Goal: Task Accomplishment & Management: Complete application form

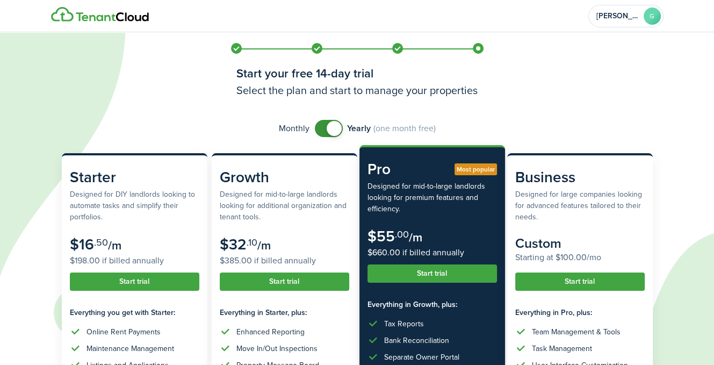
checkbox input "false"
click at [329, 127] on span at bounding box center [334, 128] width 15 height 15
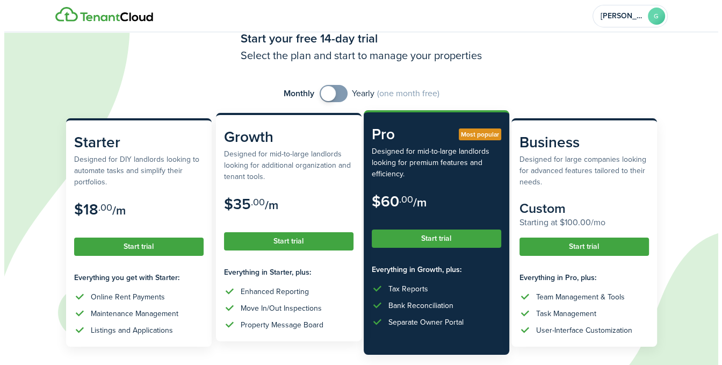
scroll to position [54, 0]
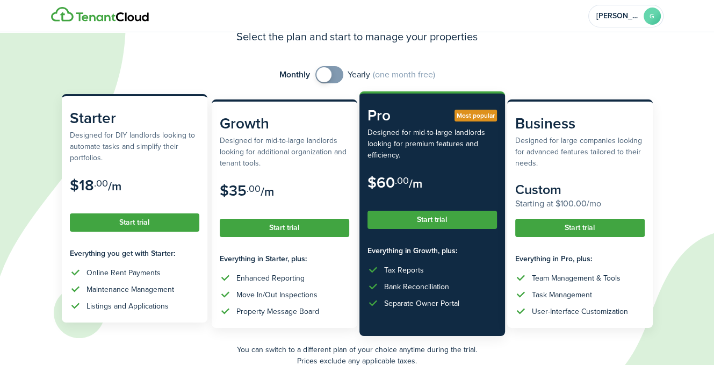
click at [121, 225] on button "Start trial" at bounding box center [135, 222] width 130 height 18
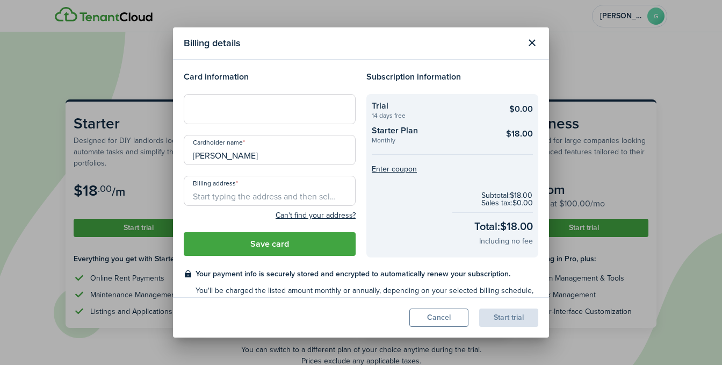
click at [299, 192] on input "Billing address" at bounding box center [270, 191] width 172 height 30
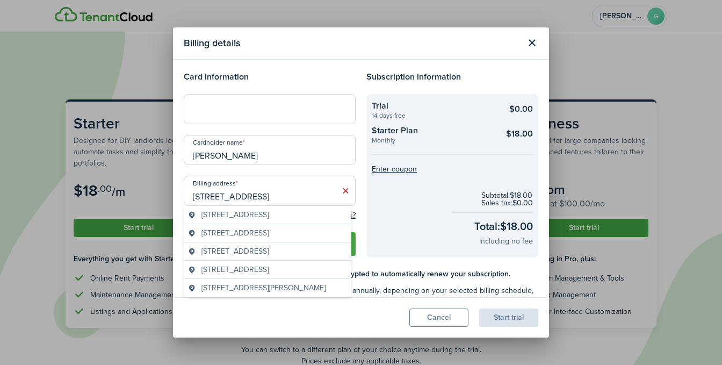
click at [269, 212] on span "[STREET_ADDRESS]" at bounding box center [235, 214] width 67 height 11
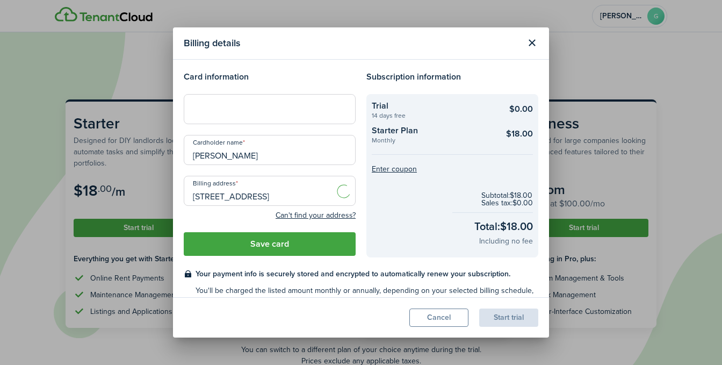
type input "[STREET_ADDRESS][PERSON_NAME]"
click at [281, 248] on button "Save card" at bounding box center [270, 244] width 172 height 24
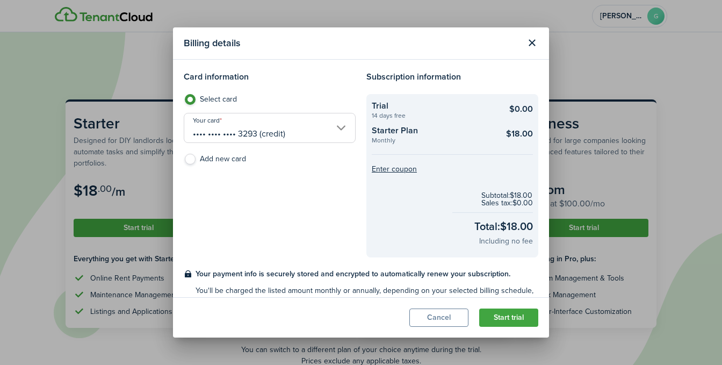
click at [502, 315] on button "Start trial" at bounding box center [508, 317] width 59 height 18
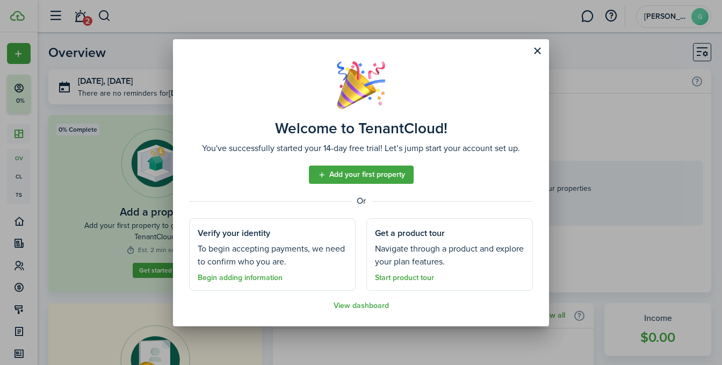
click at [540, 51] on button "Close modal" at bounding box center [537, 51] width 18 height 18
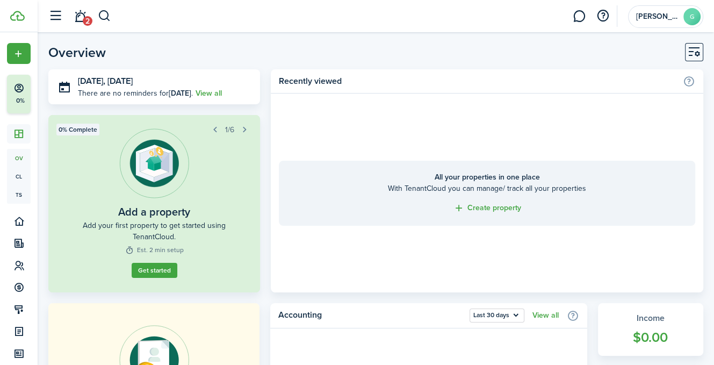
click at [152, 278] on link "Get started" at bounding box center [154, 270] width 46 height 15
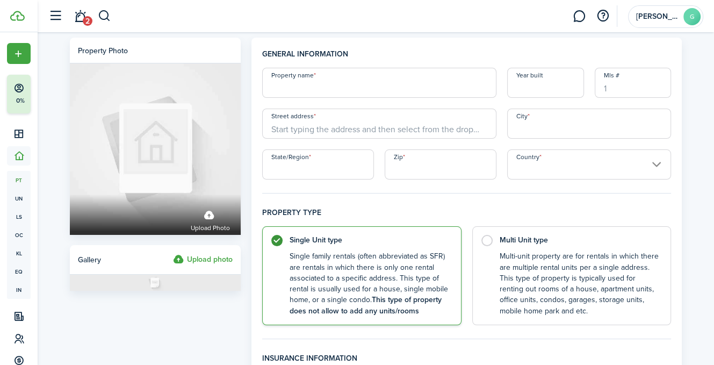
click at [327, 81] on input "Property name" at bounding box center [379, 83] width 234 height 30
type input "Roxbury"
click at [552, 88] on input "Year built" at bounding box center [545, 83] width 77 height 30
type input "1984"
click at [344, 125] on input "Street address" at bounding box center [379, 124] width 234 height 30
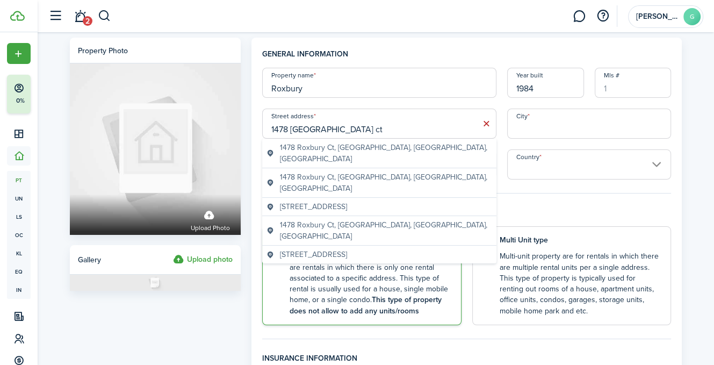
click at [330, 219] on span "1478 Roxbury Ct, [GEOGRAPHIC_DATA], [GEOGRAPHIC_DATA], [GEOGRAPHIC_DATA]" at bounding box center [386, 230] width 212 height 23
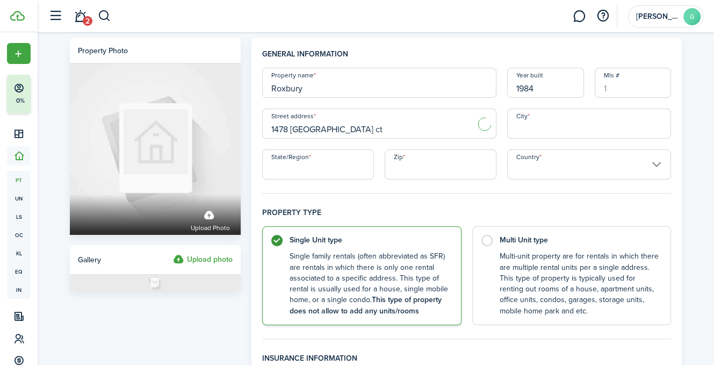
type input "1478 Roxbury Ct"
type input "[PERSON_NAME]"
type input "MS"
type input "39211"
type input "[GEOGRAPHIC_DATA]"
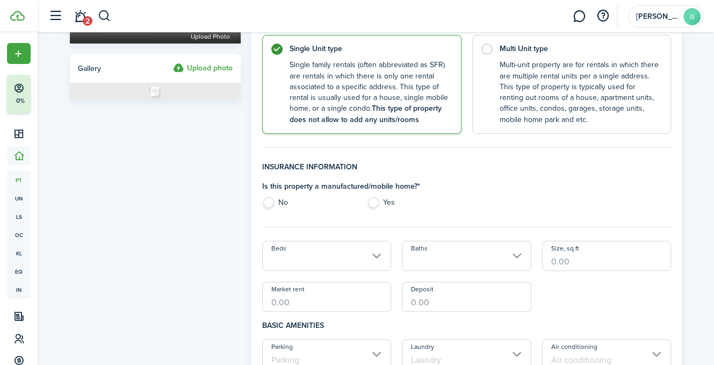
scroll to position [215, 0]
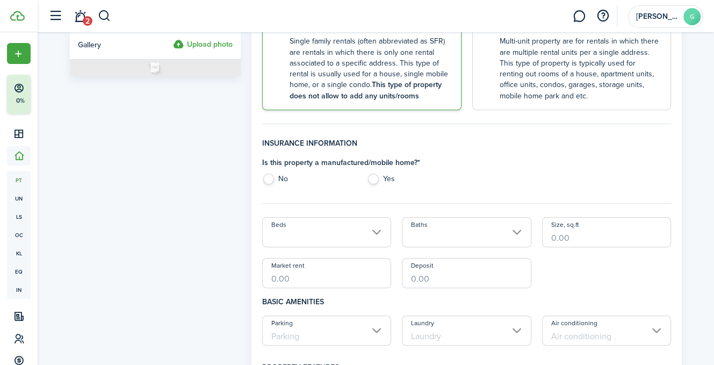
click at [271, 182] on label "No" at bounding box center [309, 182] width 94 height 16
radio input "true"
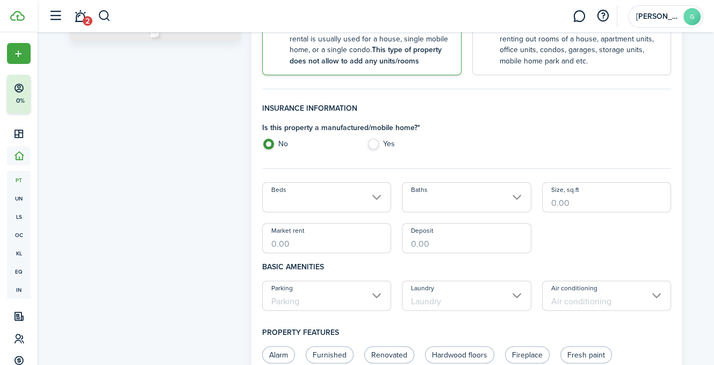
scroll to position [269, 0]
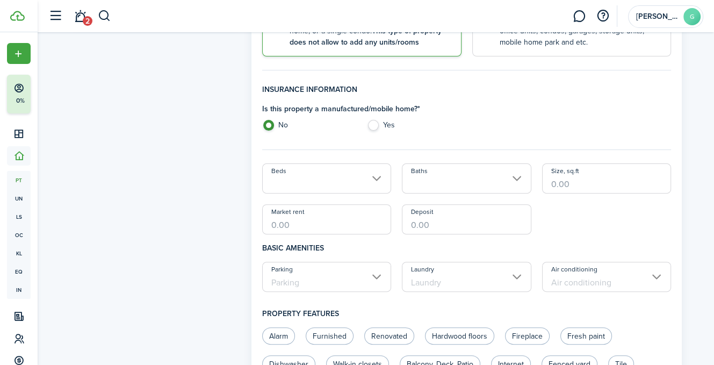
click at [377, 181] on input "Beds" at bounding box center [327, 178] width 130 height 30
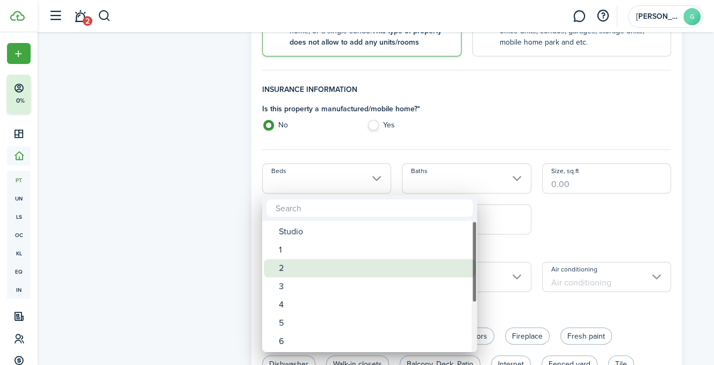
click at [286, 267] on div "2" at bounding box center [374, 268] width 190 height 18
type input "2"
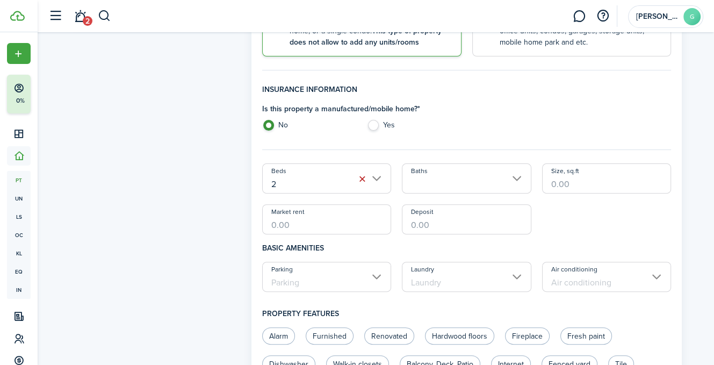
click at [512, 176] on input "Baths" at bounding box center [467, 178] width 130 height 30
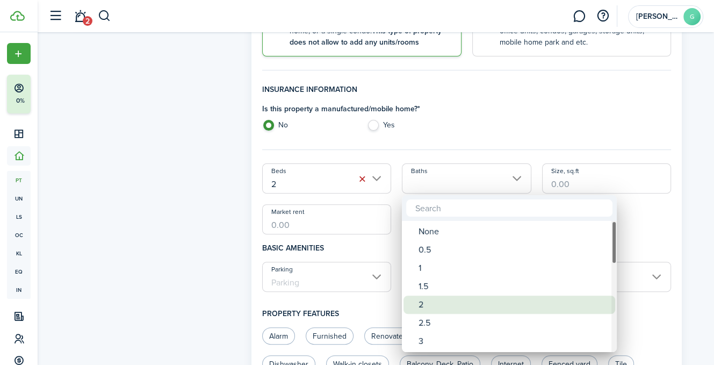
click at [430, 304] on div "2" at bounding box center [514, 305] width 190 height 18
type input "2"
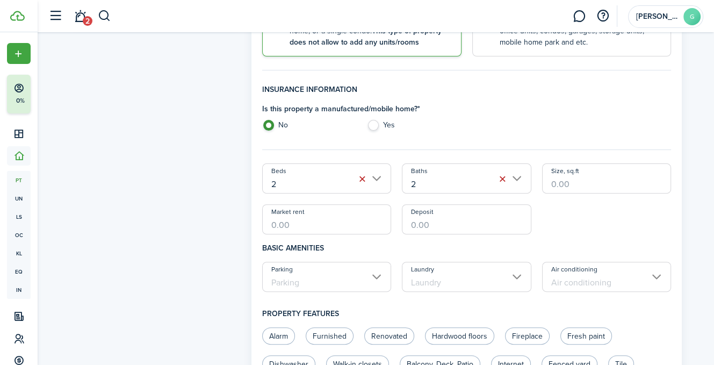
click at [589, 183] on input "Size, sq.ft" at bounding box center [607, 178] width 130 height 30
click at [379, 278] on input "Parking" at bounding box center [327, 277] width 130 height 30
type input "1,100"
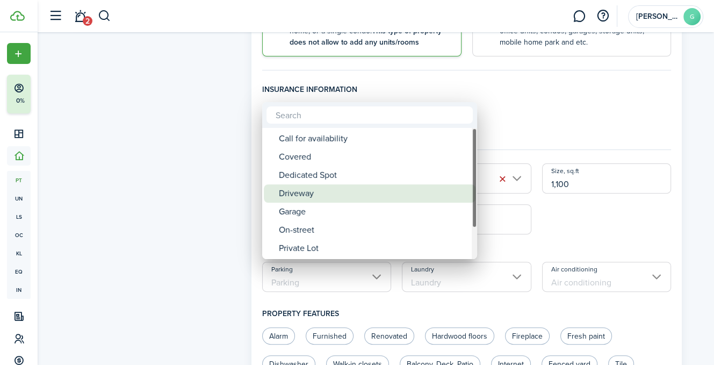
click at [301, 198] on div "Driveway" at bounding box center [374, 193] width 190 height 18
type input "Driveway"
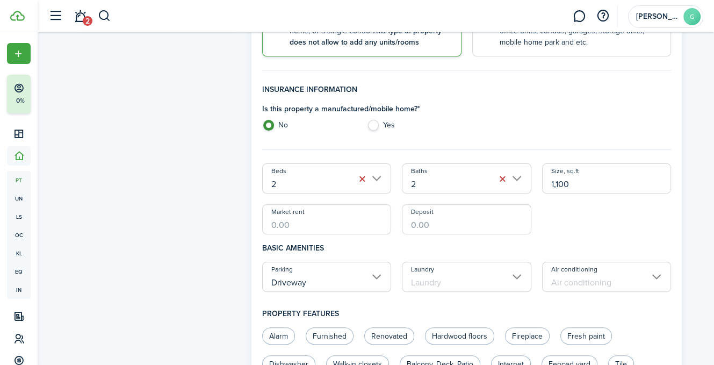
click at [475, 285] on input "Laundry" at bounding box center [467, 277] width 130 height 30
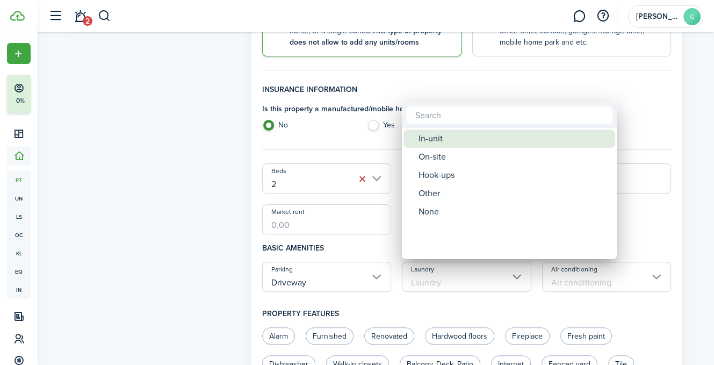
click at [436, 135] on div "In-unit" at bounding box center [514, 139] width 190 height 18
type input "In-unit"
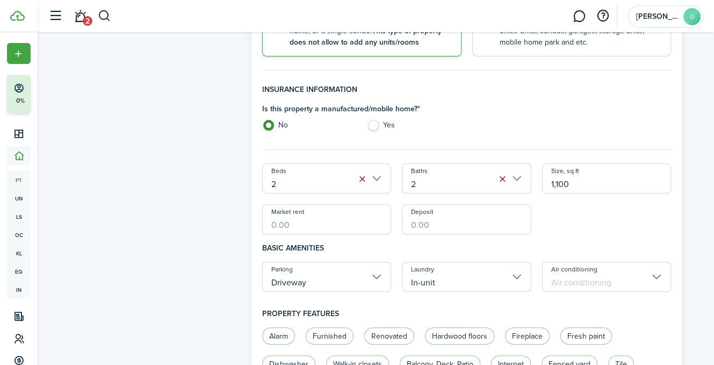
click at [591, 284] on input "Air conditioning" at bounding box center [607, 277] width 130 height 30
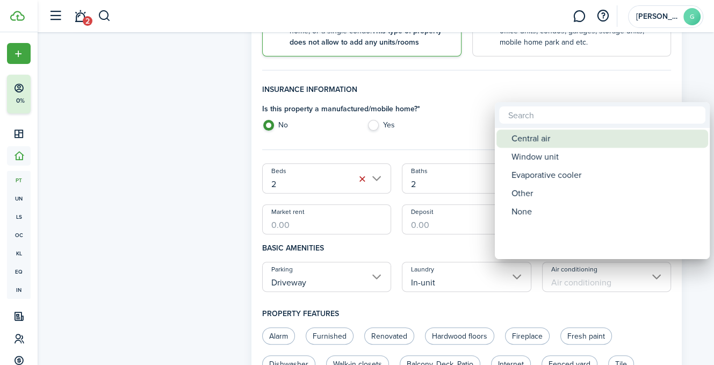
click at [532, 138] on div "Central air" at bounding box center [607, 139] width 190 height 18
type input "Central air"
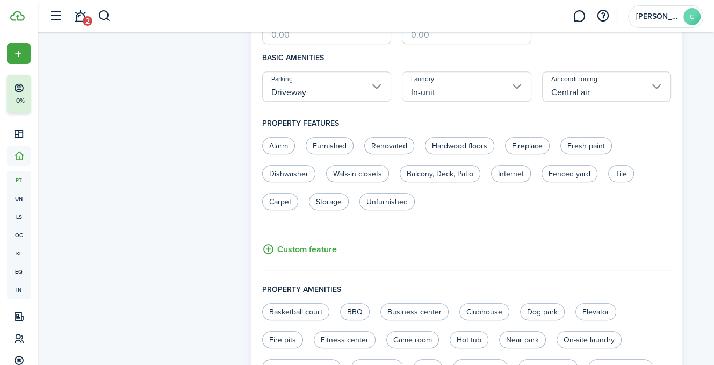
scroll to position [484, 0]
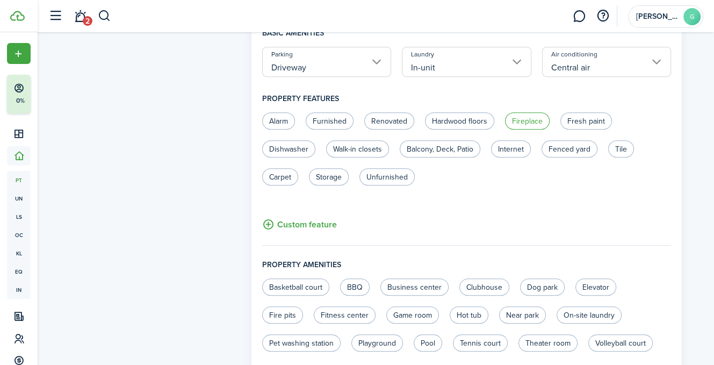
click at [534, 120] on label "Fireplace" at bounding box center [527, 120] width 45 height 17
radio input "true"
click at [590, 124] on label "Fresh paint" at bounding box center [586, 120] width 52 height 17
radio input "true"
click at [298, 146] on label "Dishwasher" at bounding box center [288, 148] width 53 height 17
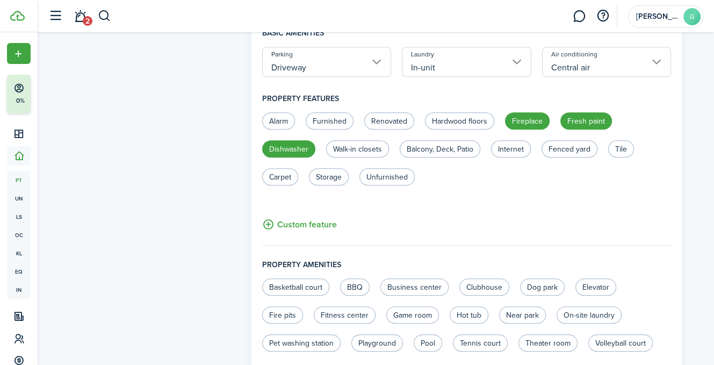
radio input "true"
click at [347, 152] on label "Walk-in closets" at bounding box center [357, 148] width 63 height 17
radio input "true"
click at [441, 151] on label "Balcony, Deck, Patio" at bounding box center [440, 148] width 81 height 17
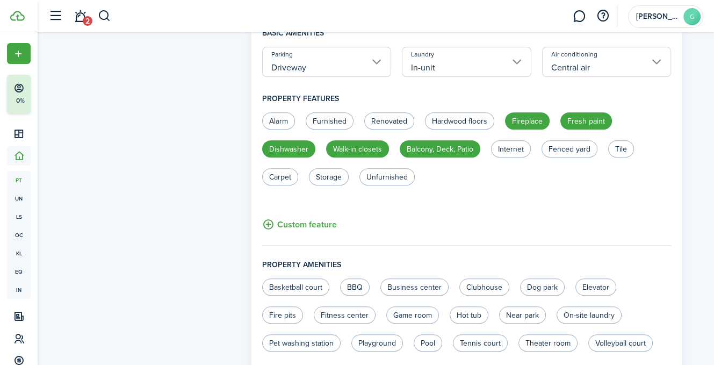
radio input "true"
click at [572, 151] on label "Fenced yard" at bounding box center [570, 148] width 56 height 17
radio input "true"
click at [615, 148] on label "Tile" at bounding box center [621, 148] width 26 height 17
radio input "true"
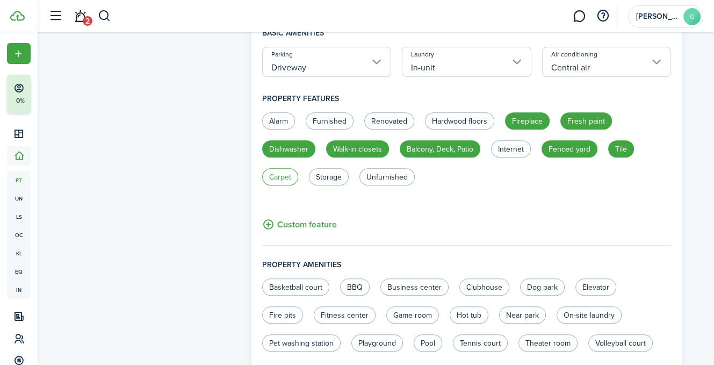
click at [278, 178] on label "Carpet" at bounding box center [280, 176] width 36 height 17
radio input "true"
click at [374, 179] on label "Unfurnished" at bounding box center [386, 176] width 55 height 17
radio input "true"
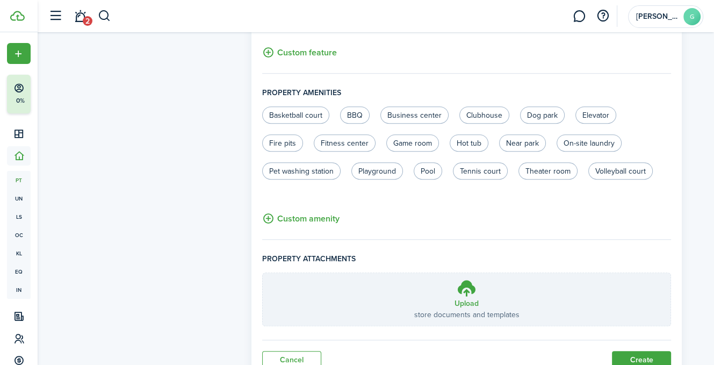
scroll to position [698, 0]
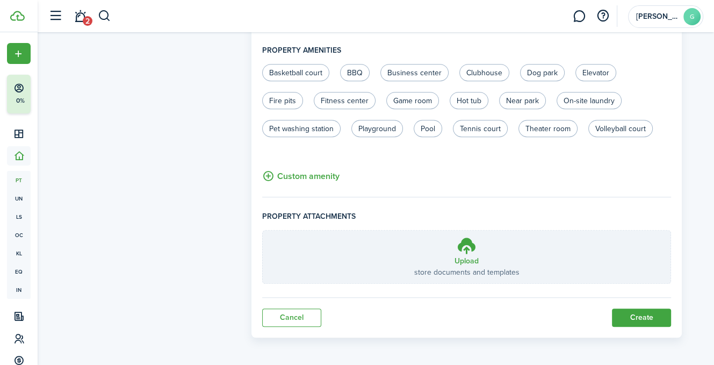
click at [630, 313] on button "Create" at bounding box center [641, 317] width 59 height 18
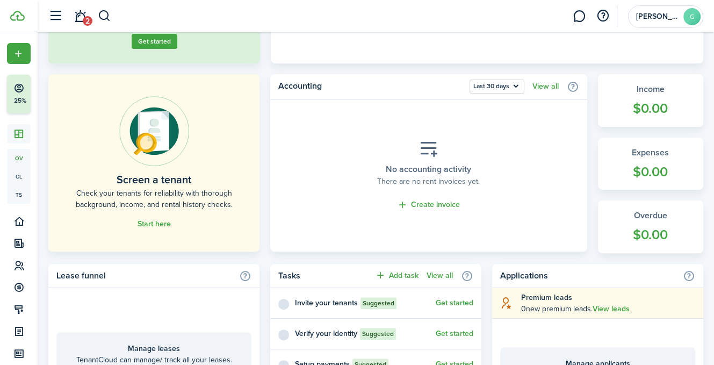
scroll to position [230, 0]
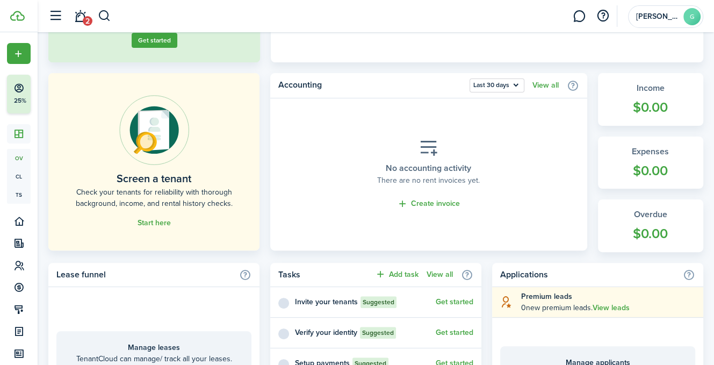
click at [159, 223] on link "Start here" at bounding box center [154, 223] width 33 height 9
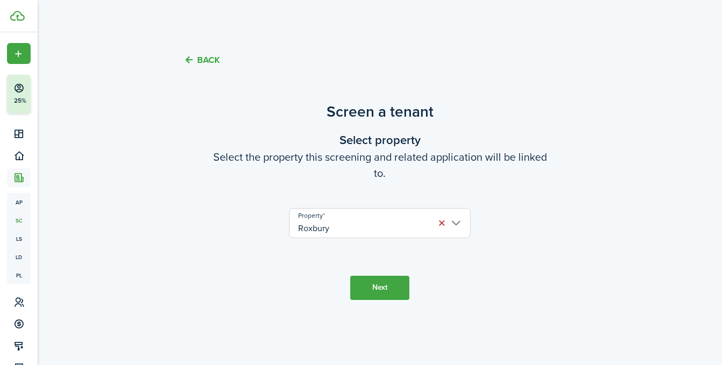
click at [393, 230] on input "Roxbury" at bounding box center [380, 223] width 182 height 30
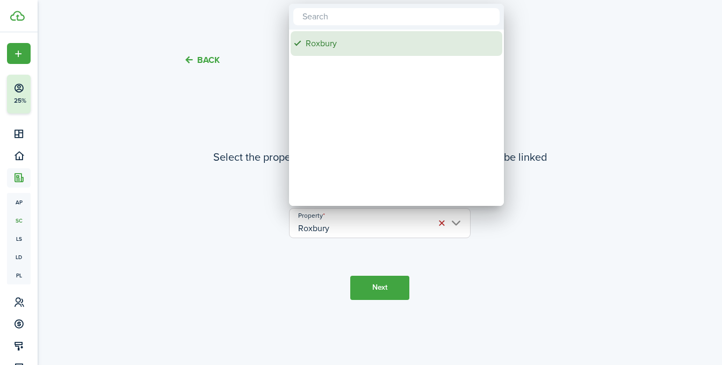
click at [332, 41] on div "Roxbury" at bounding box center [401, 43] width 190 height 25
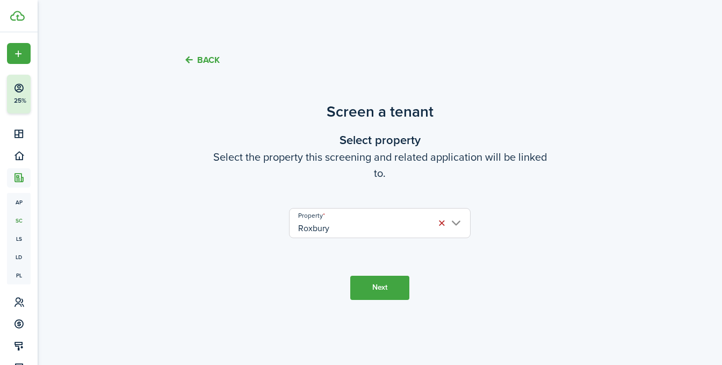
click at [383, 298] on button "Next" at bounding box center [379, 288] width 59 height 24
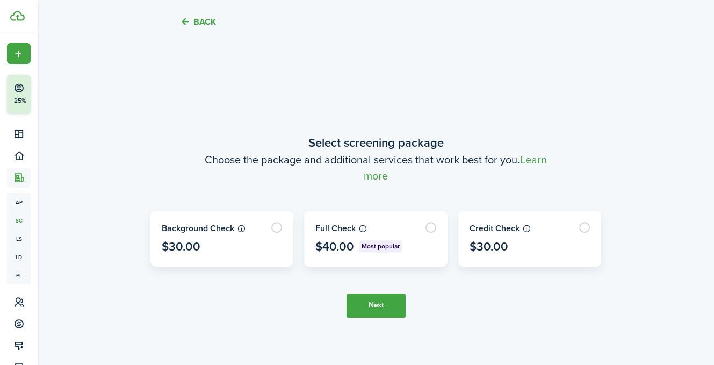
scroll to position [282, 0]
click at [432, 226] on label at bounding box center [376, 238] width 142 height 55
radio input "true"
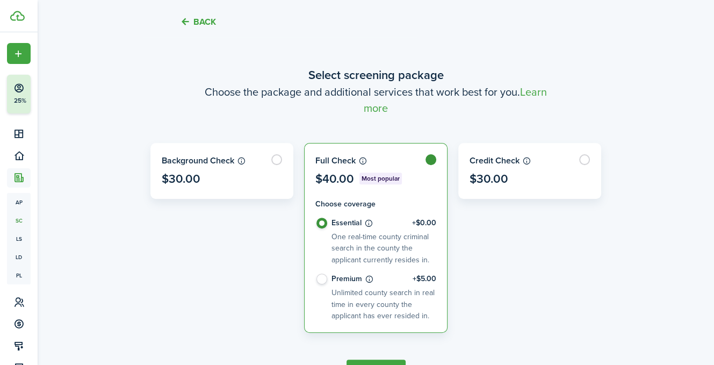
click at [321, 278] on label "Premium +$5.00 Unlimited county search in real time in every county the applica…" at bounding box center [375, 298] width 121 height 48
radio input "false"
radio input "true"
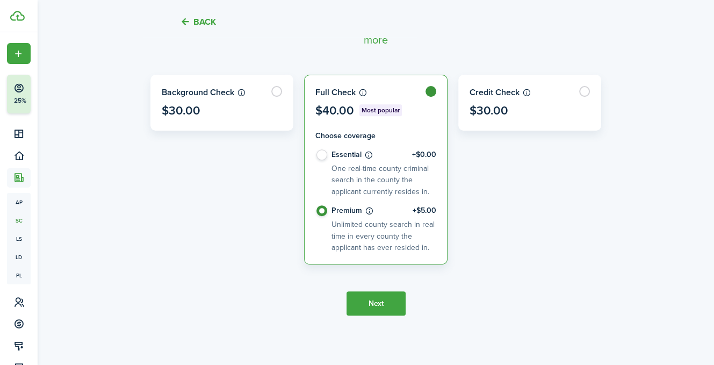
scroll to position [354, 0]
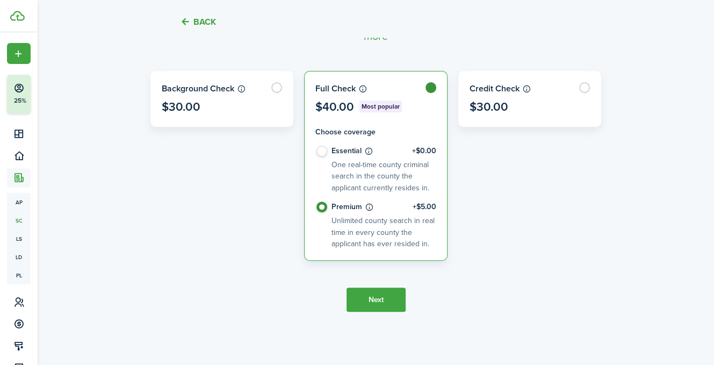
click at [380, 301] on button "Next" at bounding box center [376, 299] width 59 height 24
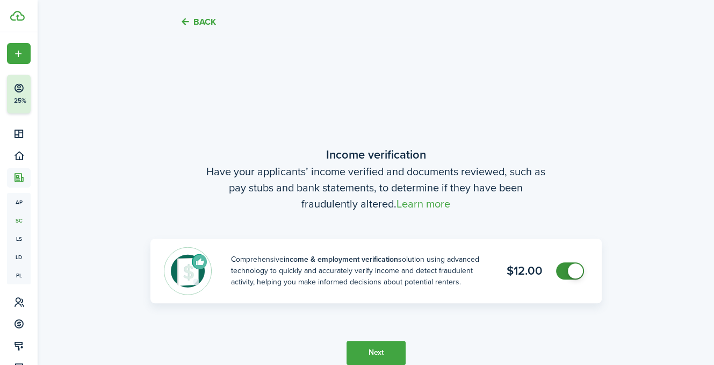
scroll to position [647, 0]
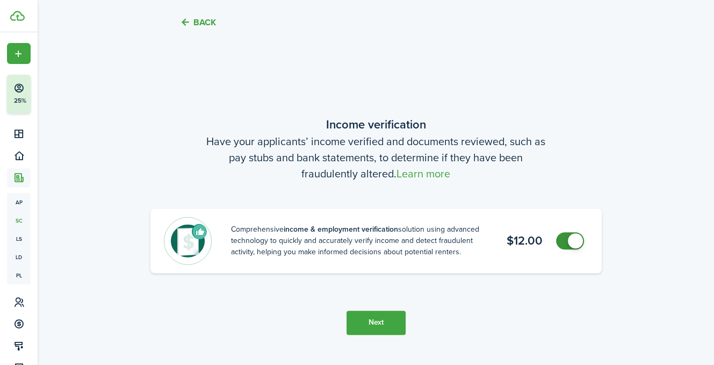
checkbox input "false"
click at [574, 240] on span at bounding box center [575, 240] width 15 height 15
click at [379, 318] on button "Next" at bounding box center [376, 323] width 59 height 24
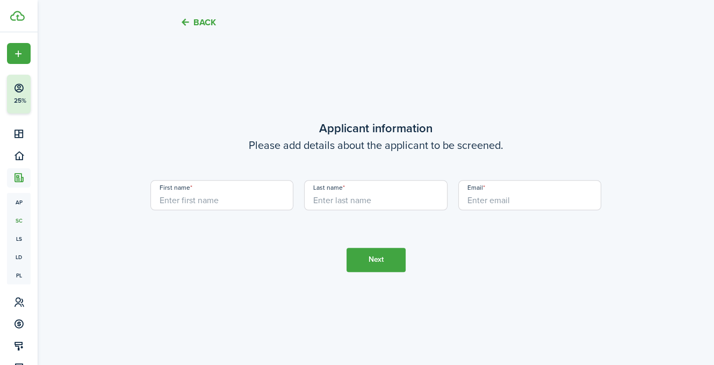
scroll to position [1056, 0]
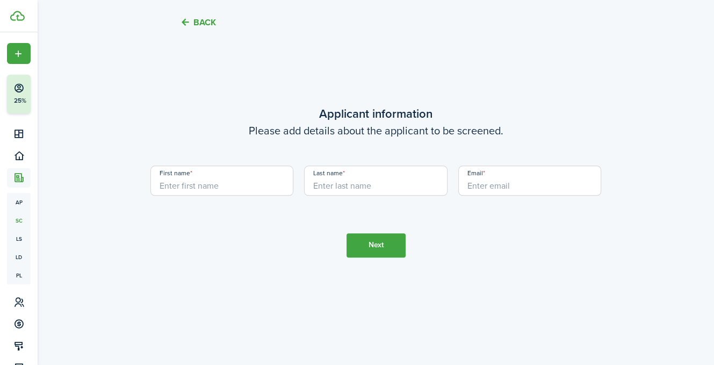
click at [243, 185] on input "First name" at bounding box center [221, 181] width 143 height 30
type input "shaylan"
click at [371, 187] on input "Last name" at bounding box center [375, 181] width 143 height 30
type input "white"
click at [484, 181] on input "Email" at bounding box center [529, 181] width 143 height 30
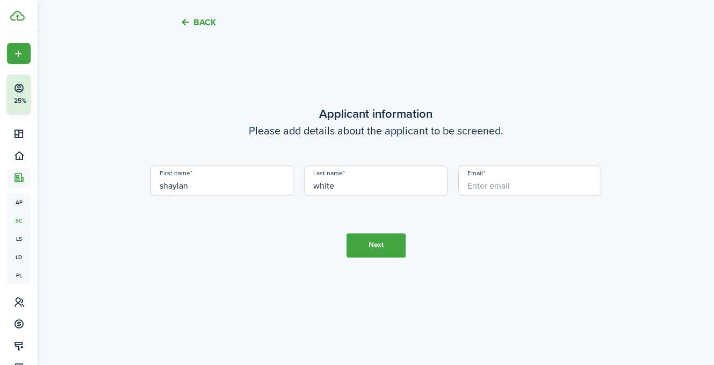
type input "s"
type input "[EMAIL_ADDRESS][DOMAIN_NAME]"
click at [361, 245] on button "Next" at bounding box center [376, 245] width 59 height 24
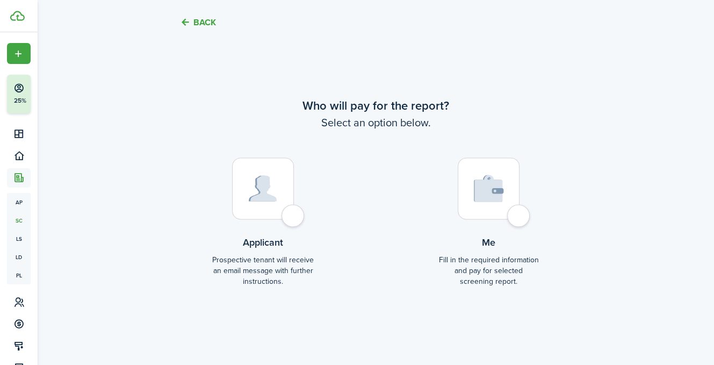
scroll to position [1431, 0]
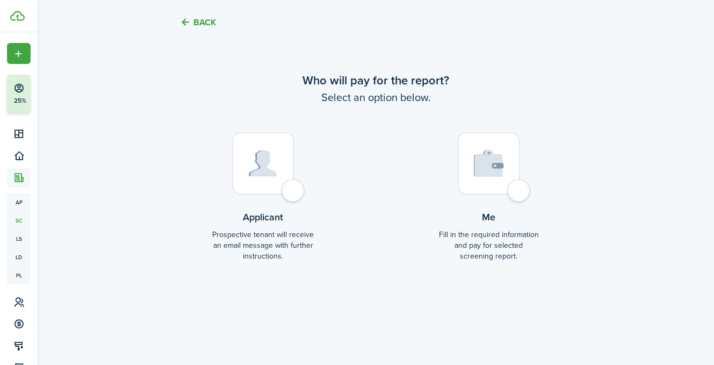
click at [289, 191] on div at bounding box center [263, 163] width 62 height 62
radio input "true"
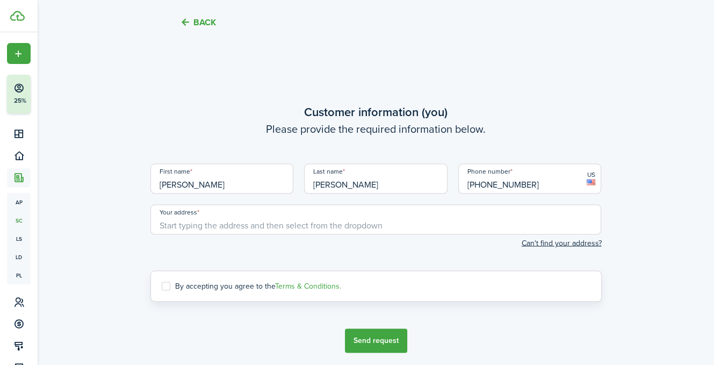
scroll to position [1742, 0]
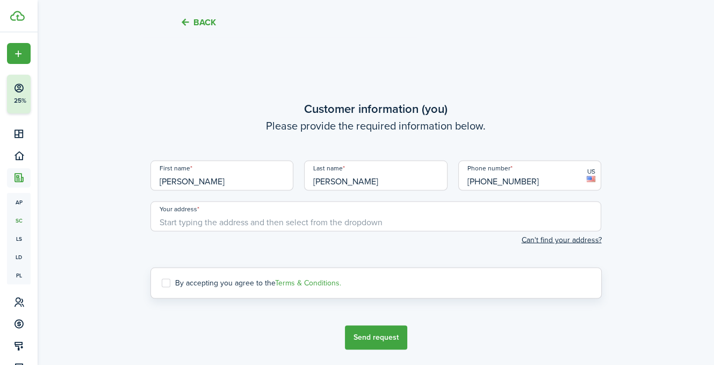
click at [344, 219] on input "Your address" at bounding box center [375, 216] width 451 height 30
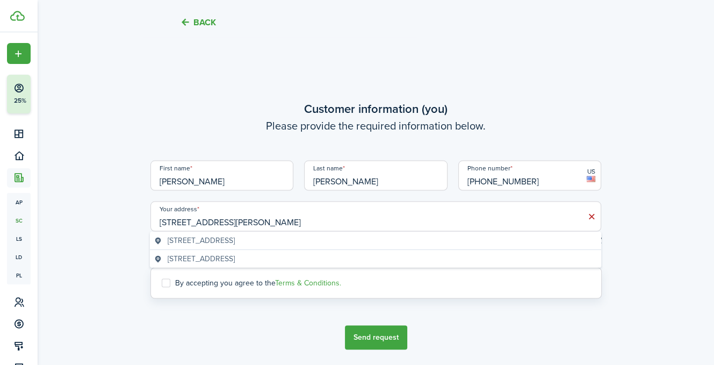
click at [234, 243] on span "[STREET_ADDRESS]" at bounding box center [201, 240] width 67 height 11
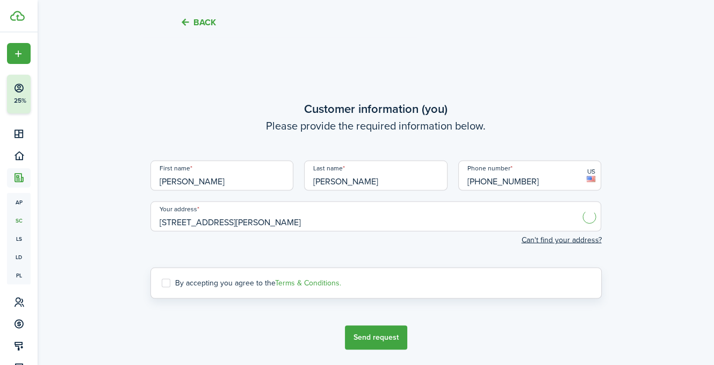
type input "[STREET_ADDRESS][PERSON_NAME]"
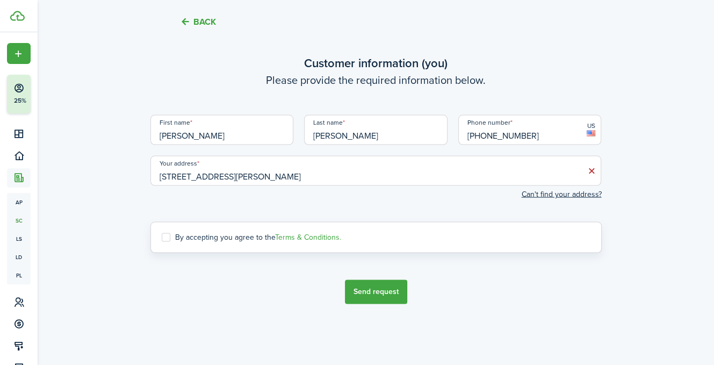
scroll to position [1796, 0]
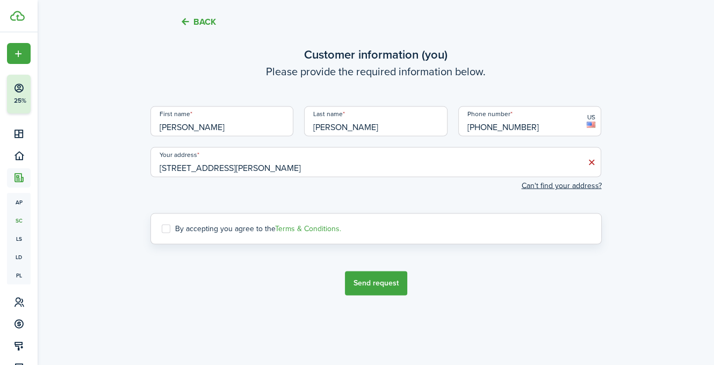
click at [166, 231] on label "By accepting you agree to the Terms & Conditions." at bounding box center [251, 229] width 179 height 9
click at [162, 229] on input "By accepting you agree to the Terms & Conditions." at bounding box center [161, 228] width 1 height 1
checkbox input "true"
click at [377, 285] on button "Send request" at bounding box center [376, 283] width 62 height 24
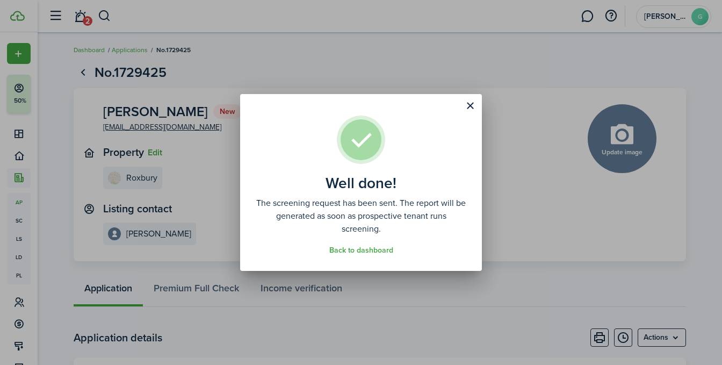
click at [471, 105] on button "Close modal" at bounding box center [470, 106] width 18 height 18
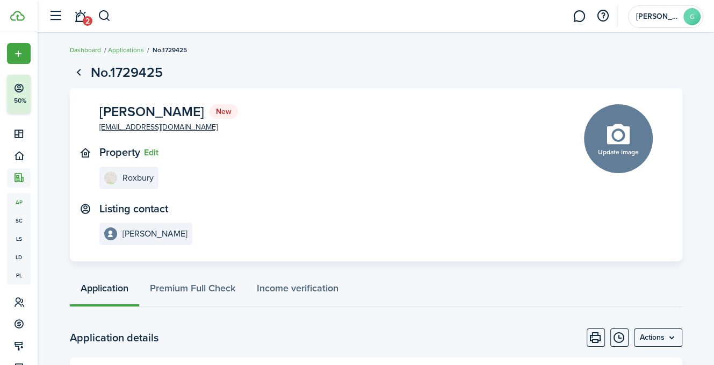
click at [82, 19] on link "2" at bounding box center [80, 16] width 20 height 27
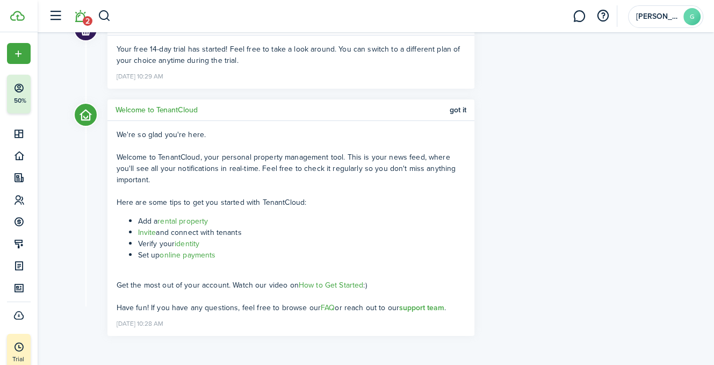
scroll to position [102, 0]
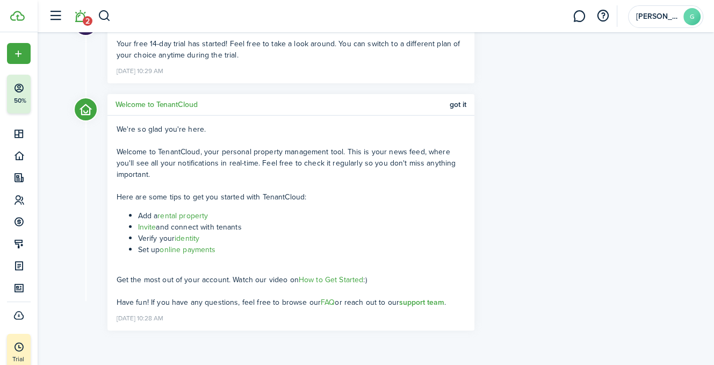
click at [201, 248] on link "online payments" at bounding box center [188, 249] width 56 height 11
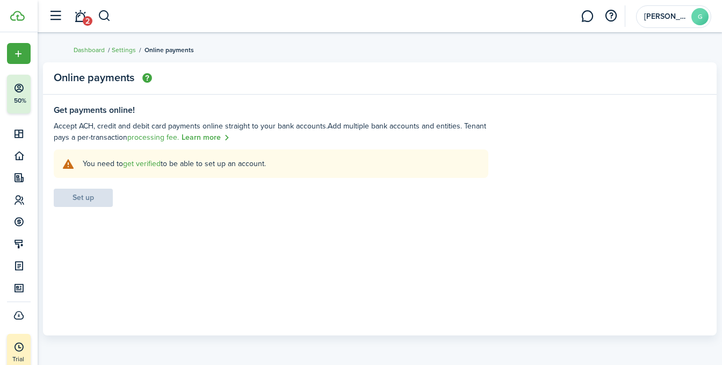
click at [189, 137] on link "Learn more" at bounding box center [206, 138] width 48 height 12
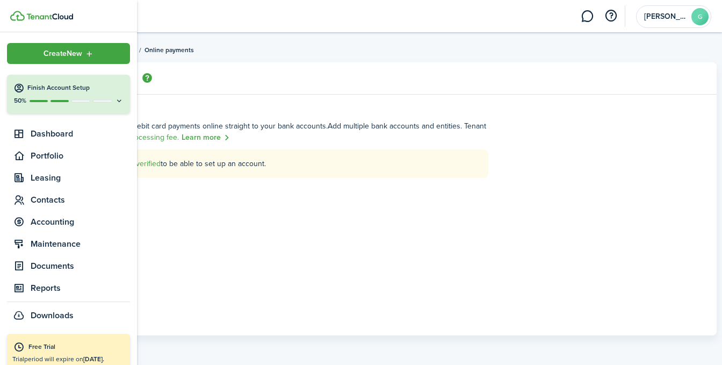
click at [115, 102] on icon at bounding box center [119, 101] width 9 height 8
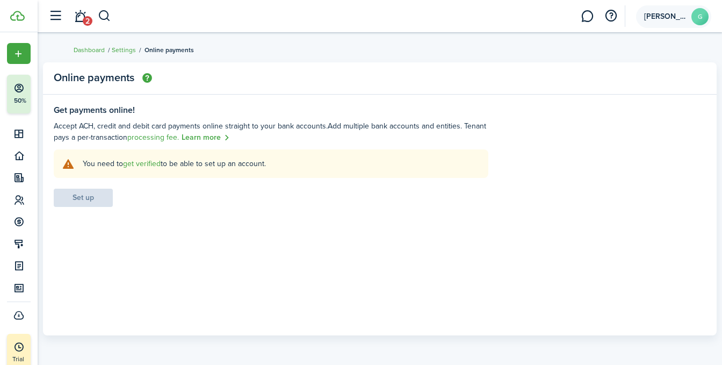
click at [667, 20] on account-user-avatar "[PERSON_NAME]" at bounding box center [673, 16] width 75 height 23
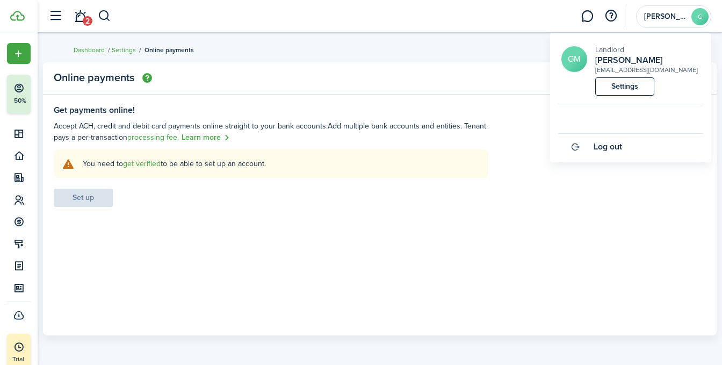
click at [621, 153] on link "Log out" at bounding box center [630, 147] width 145 height 26
